Goal: Find specific page/section: Find specific page/section

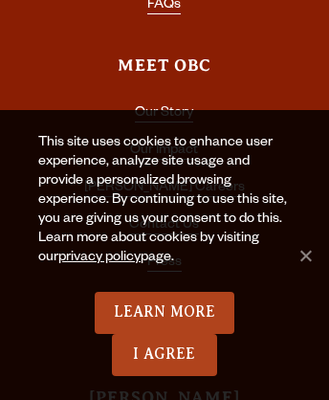
scroll to position [6700, 0]
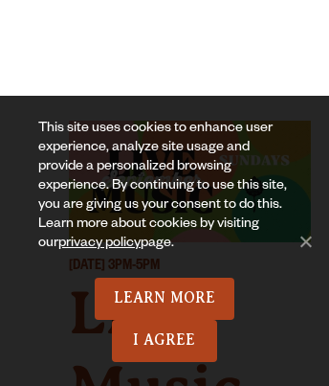
click at [292, 35] on span at bounding box center [292, 39] width 13 height 14
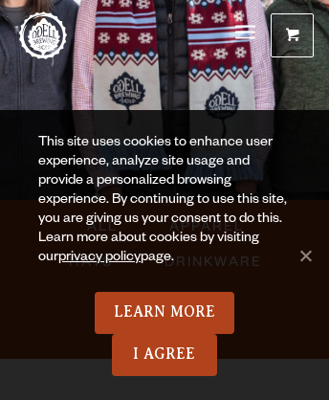
scroll to position [1530, 0]
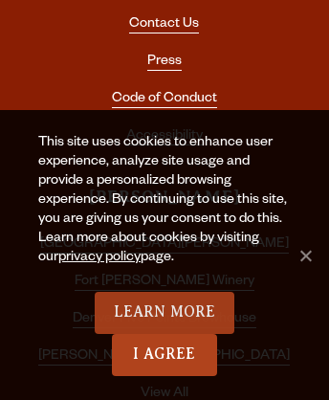
click at [164, 313] on link "Learn More" at bounding box center [165, 313] width 141 height 42
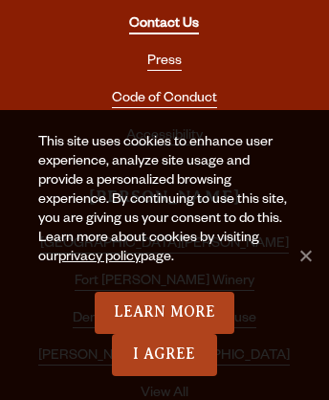
click at [164, 22] on link "Contact Us" at bounding box center [164, 25] width 70 height 17
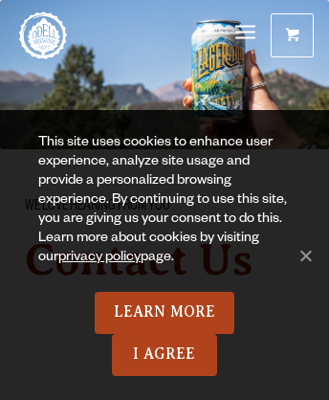
scroll to position [4964, 0]
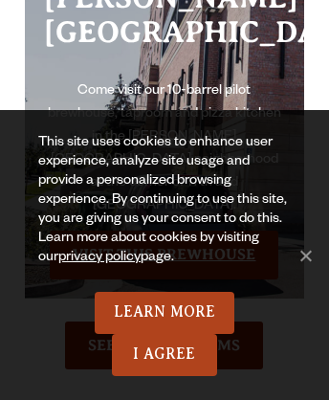
click at [164, 231] on link "Visit this Brewhouse" at bounding box center [164, 255] width 229 height 48
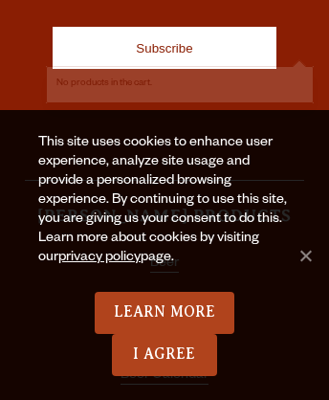
scroll to position [14, 0]
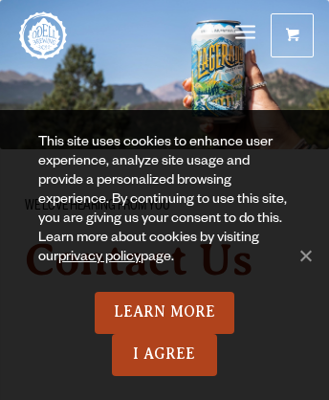
scroll to position [5556, 0]
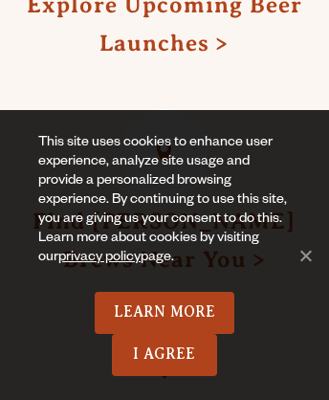
click at [164, 209] on link "Find [PERSON_NAME] Brews Near You" at bounding box center [164, 240] width 263 height 63
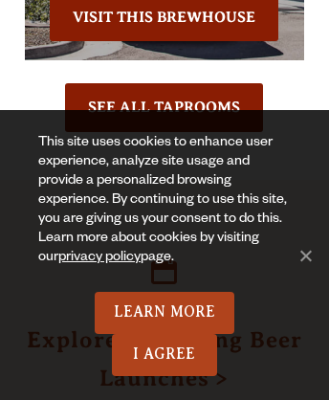
scroll to position [11, 0]
